Goal: Information Seeking & Learning: Learn about a topic

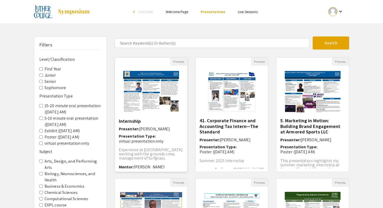
scroll to position [13, 0]
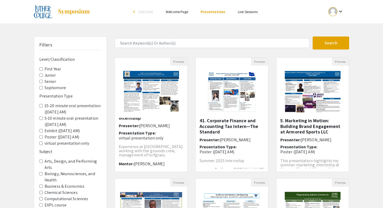
click at [250, 11] on link "Live Sessions" at bounding box center [248, 11] width 20 height 5
click at [246, 12] on link "Live Sessions" at bounding box center [248, 11] width 20 height 5
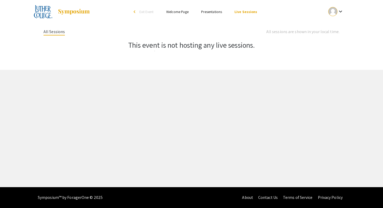
click at [217, 12] on link "Presentations" at bounding box center [211, 11] width 21 height 5
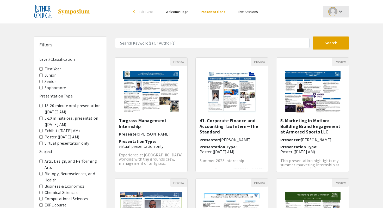
click at [339, 11] on mat-icon "keyboard_arrow_down" at bounding box center [340, 11] width 6 height 6
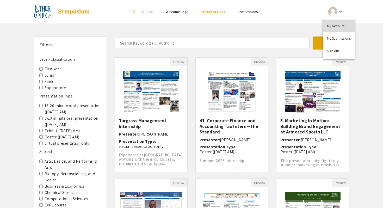
click at [336, 24] on button "My Account" at bounding box center [339, 26] width 32 height 13
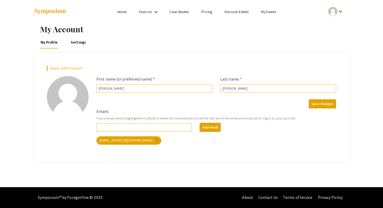
click at [336, 11] on div at bounding box center [332, 11] width 9 height 9
click at [334, 39] on button "My Submissions" at bounding box center [339, 38] width 32 height 13
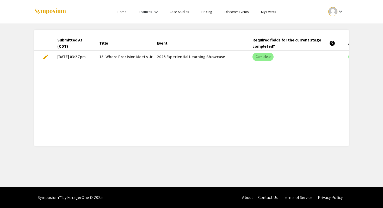
click at [147, 13] on link "Features" at bounding box center [145, 11] width 13 height 5
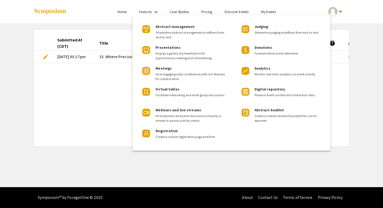
click at [201, 10] on div at bounding box center [191, 104] width 383 height 208
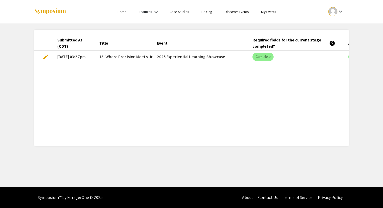
click at [240, 13] on link "Discover Events" at bounding box center [237, 11] width 24 height 5
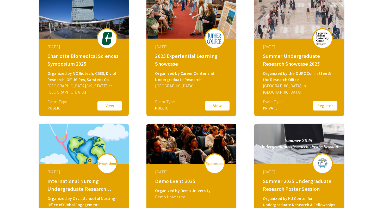
scroll to position [93, 0]
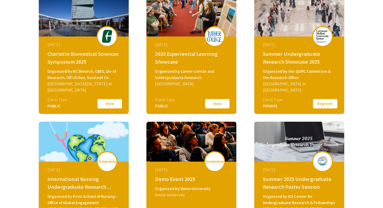
click at [216, 105] on button "View" at bounding box center [217, 103] width 26 height 11
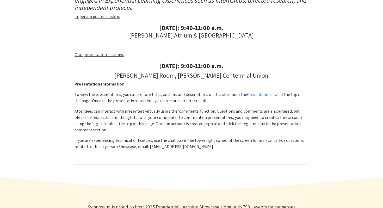
scroll to position [130, 0]
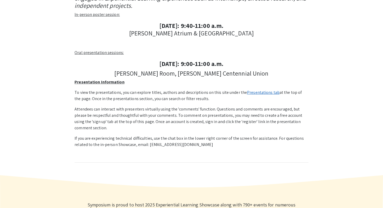
click at [268, 91] on link "Presentations tab" at bounding box center [263, 92] width 33 height 5
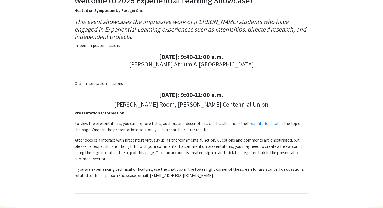
scroll to position [0, 0]
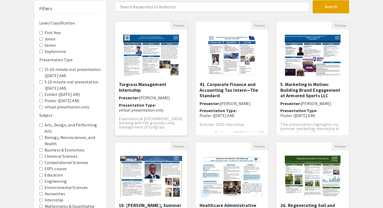
scroll to position [13, 0]
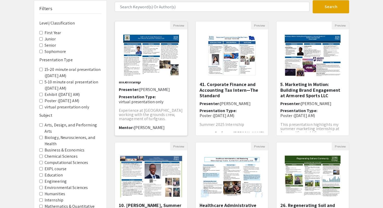
click at [153, 115] on p "Experience at [GEOGRAPHIC_DATA] working with the grounds crew, management of tu…" at bounding box center [151, 114] width 65 height 13
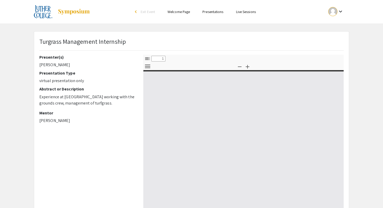
select select "custom"
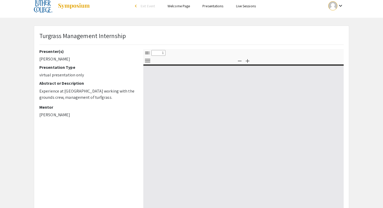
type input "0"
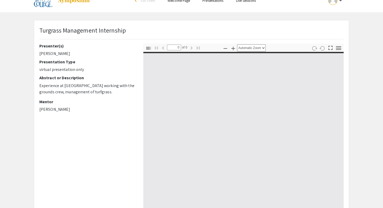
select select "custom"
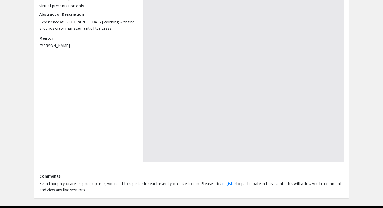
scroll to position [83, 0]
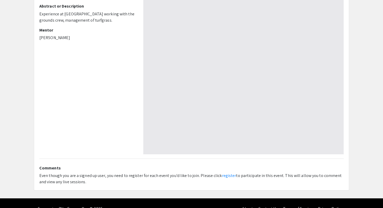
type input "1"
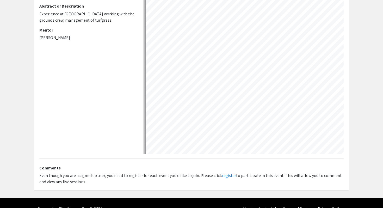
scroll to position [105, 0]
select select "auto"
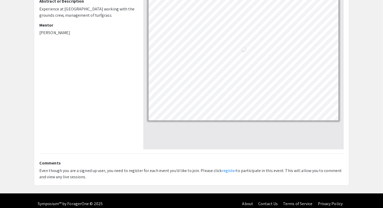
scroll to position [91, 0]
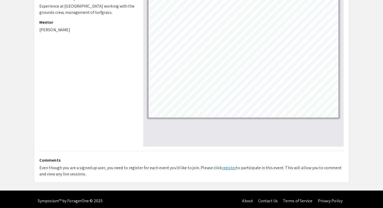
click at [226, 167] on link "register" at bounding box center [229, 167] width 14 height 5
